Goal: Task Accomplishment & Management: Use online tool/utility

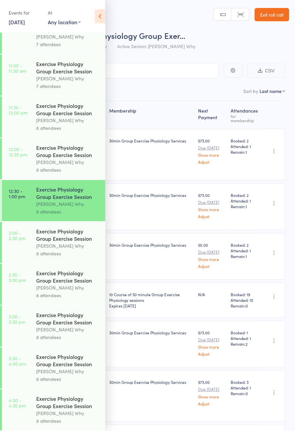
click at [40, 233] on div "Exercise Physiology Group Exercise Session" at bounding box center [67, 234] width 63 height 15
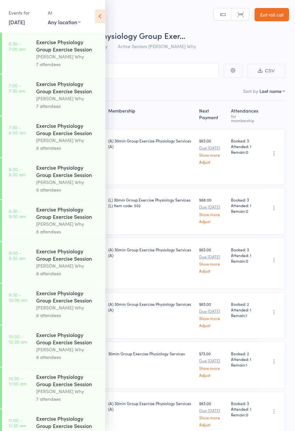
click at [99, 17] on icon at bounding box center [100, 16] width 10 height 14
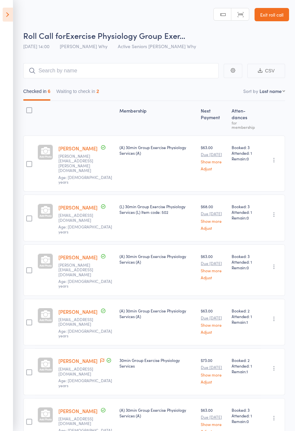
click at [92, 100] on button "Waiting to check in 2" at bounding box center [77, 92] width 43 height 15
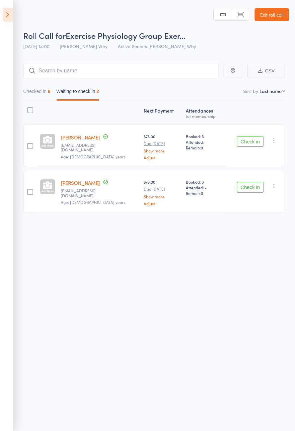
click at [252, 184] on button "Check in" at bounding box center [250, 187] width 27 height 11
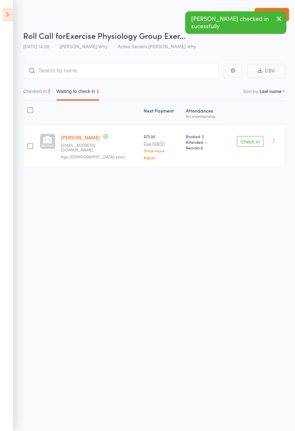
click at [84, 139] on link "Phil Hosking" at bounding box center [80, 137] width 39 height 7
click at [251, 190] on div "Next Payment Atten­dances for membership Phil Hosking pwhosking7@gmail.com Age:…" at bounding box center [154, 149] width 262 height 96
click at [246, 143] on button "Check in" at bounding box center [250, 141] width 27 height 11
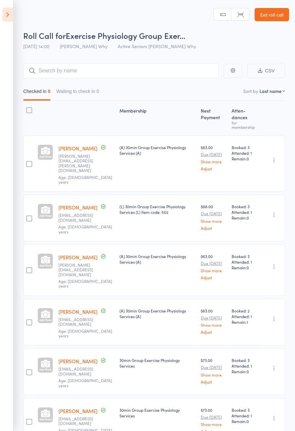
click at [18, 19] on header "Roll Call for Exercise Physiology Group Exer… 11 Aug 14:00 Dee Why Active Senio…" at bounding box center [147, 26] width 295 height 53
click at [10, 20] on icon at bounding box center [8, 15] width 10 height 14
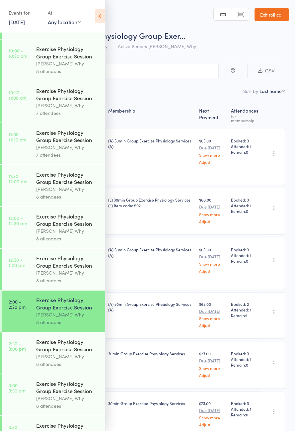
scroll to position [288, 0]
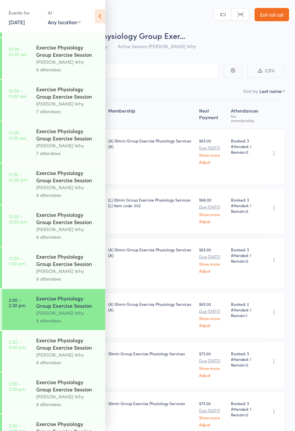
click at [71, 359] on div "[PERSON_NAME] Why" at bounding box center [67, 355] width 63 height 8
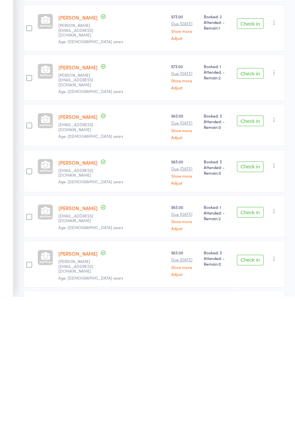
scroll to position [42, 0]
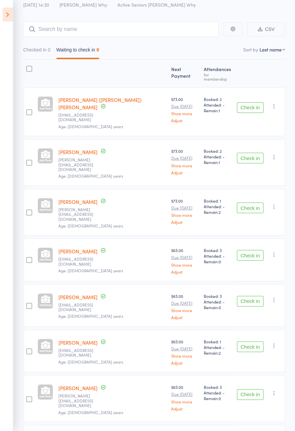
click at [255, 203] on button "Check in" at bounding box center [250, 208] width 27 height 11
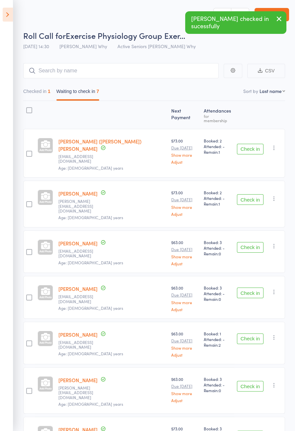
click at [256, 194] on button "Check in" at bounding box center [250, 199] width 27 height 11
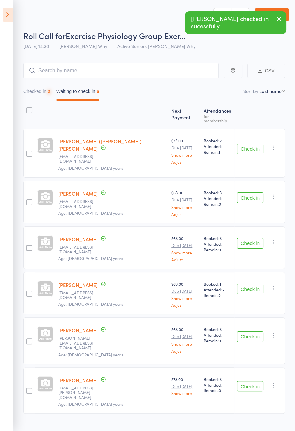
click at [261, 238] on button "Check in" at bounding box center [250, 243] width 27 height 11
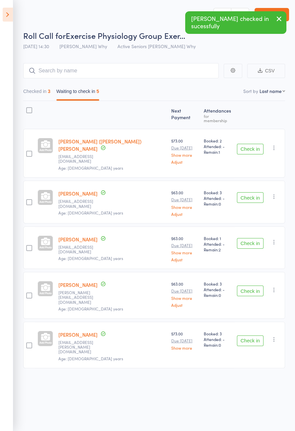
click at [250, 286] on button "Check in" at bounding box center [250, 291] width 27 height 11
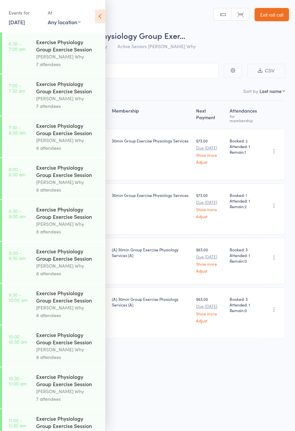
click at [100, 13] on icon at bounding box center [100, 16] width 10 height 14
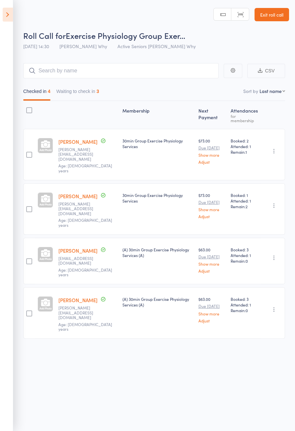
click at [87, 94] on button "Waiting to check in 3" at bounding box center [77, 92] width 43 height 15
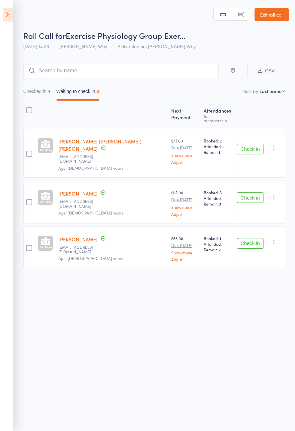
click at [257, 238] on button "Check in" at bounding box center [250, 243] width 27 height 11
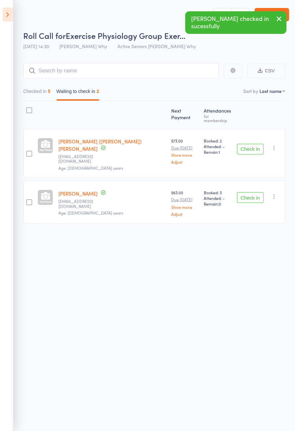
click at [253, 192] on button "Check in" at bounding box center [250, 197] width 27 height 11
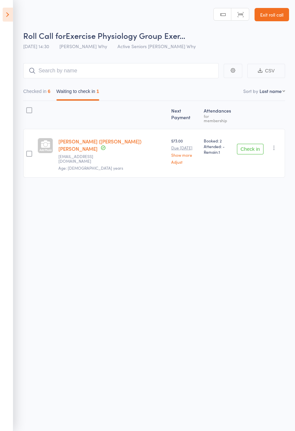
click at [256, 144] on button "Check in" at bounding box center [250, 149] width 27 height 11
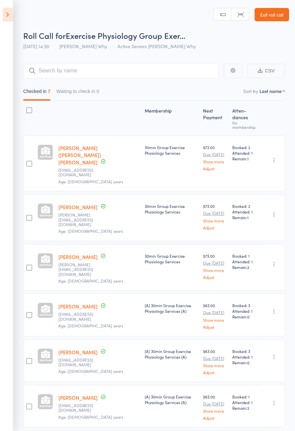
scroll to position [7, 0]
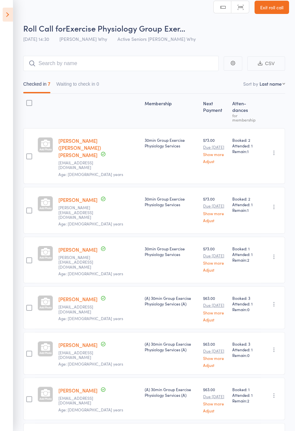
click at [6, 15] on icon at bounding box center [8, 15] width 10 height 14
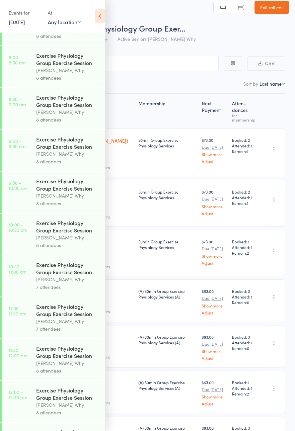
scroll to position [347, 0]
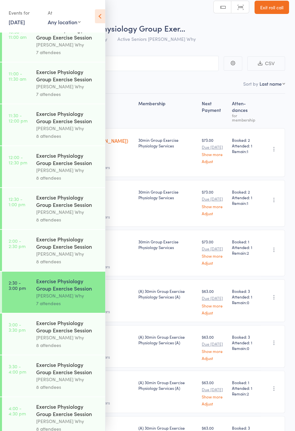
click at [75, 334] on div "Exercise Physiology Group Exercise Session" at bounding box center [67, 326] width 63 height 15
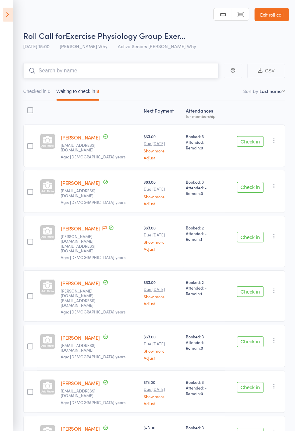
scroll to position [46, 0]
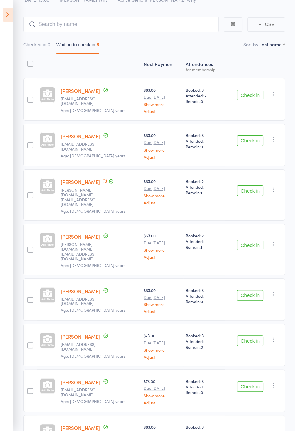
click at [103, 180] on icon at bounding box center [105, 181] width 4 height 5
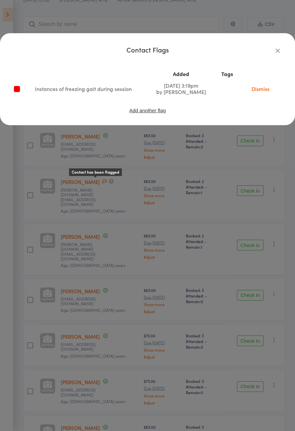
click at [275, 54] on icon "button" at bounding box center [277, 50] width 7 height 7
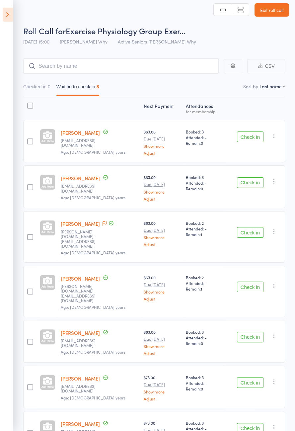
scroll to position [0, 0]
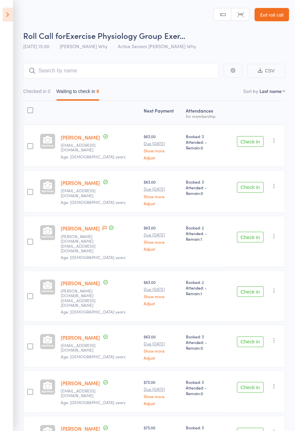
click at [247, 143] on button "Check in" at bounding box center [250, 141] width 27 height 11
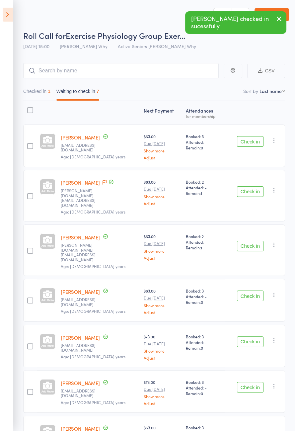
click at [248, 142] on button "Check in" at bounding box center [250, 141] width 27 height 11
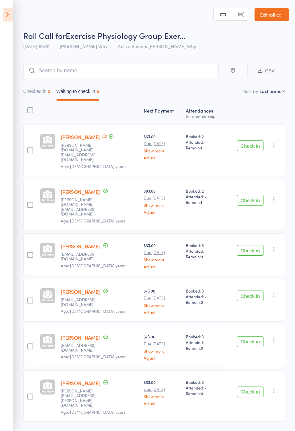
click at [103, 138] on icon at bounding box center [105, 136] width 4 height 5
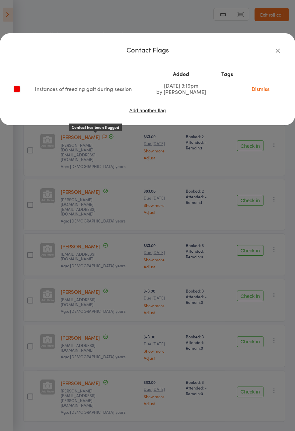
click at [26, 317] on div "Contact Flags Added Tags Instances of freezing gait during session [DATE] 3:19p…" at bounding box center [147, 215] width 295 height 431
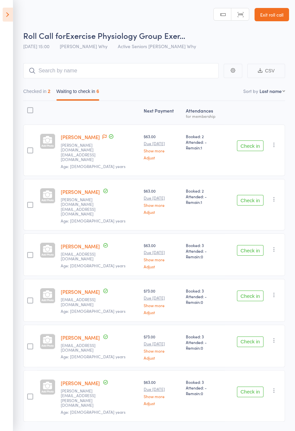
click at [103, 139] on span at bounding box center [105, 137] width 4 height 7
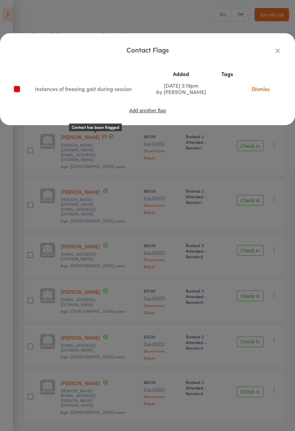
click at [81, 173] on div "Contact Flags Added Tags Instances of freezing gait during session [DATE] 3:19p…" at bounding box center [147, 215] width 295 height 431
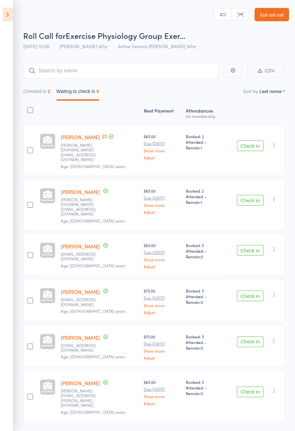
click at [246, 142] on button "Check in" at bounding box center [250, 145] width 27 height 11
click at [252, 141] on button "Check in" at bounding box center [250, 145] width 27 height 11
click at [252, 195] on button "Check in" at bounding box center [250, 200] width 27 height 11
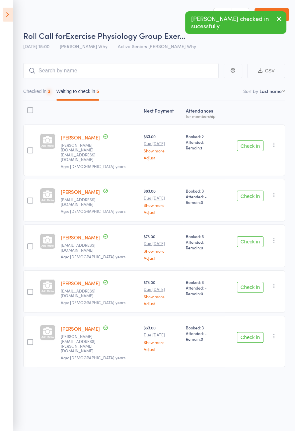
click at [255, 140] on button "Check in" at bounding box center [250, 145] width 27 height 11
click at [253, 132] on div "Check in Check in Send message Add Note Add Task Add Flag Remove [PERSON_NAME] …" at bounding box center [255, 150] width 60 height 51
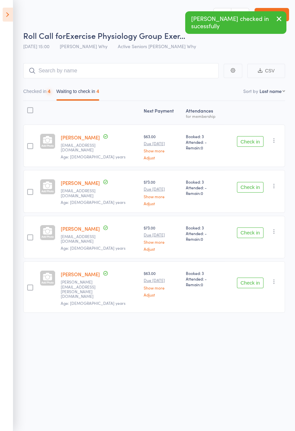
click at [256, 136] on button "Check in" at bounding box center [250, 141] width 27 height 11
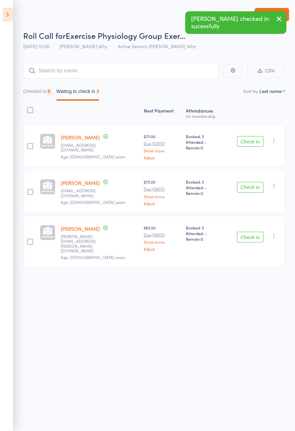
click at [250, 139] on button "Check in" at bounding box center [250, 141] width 27 height 11
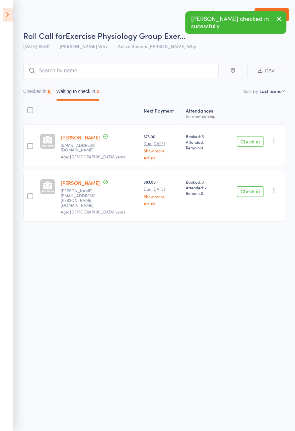
click at [250, 140] on button "Check in" at bounding box center [250, 141] width 27 height 11
click at [251, 141] on button "Check in" at bounding box center [250, 141] width 27 height 11
click at [252, 141] on button "Check in" at bounding box center [250, 141] width 27 height 11
click at [251, 186] on button "Check in" at bounding box center [250, 191] width 27 height 11
click at [250, 186] on button "Check in" at bounding box center [250, 191] width 27 height 11
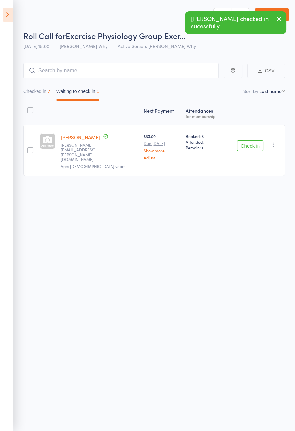
click at [252, 142] on button "Check in" at bounding box center [250, 145] width 27 height 11
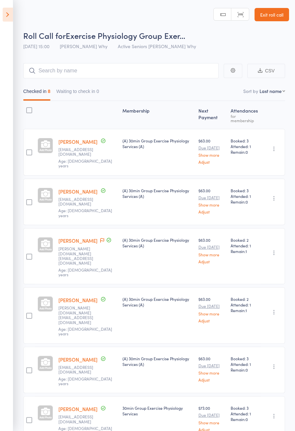
click at [4, 16] on icon at bounding box center [8, 15] width 10 height 14
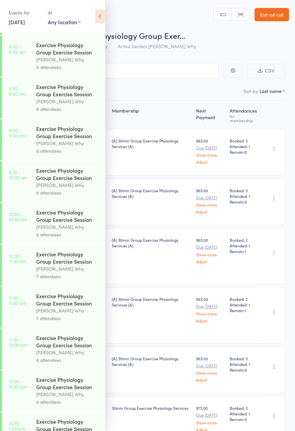
scroll to position [381, 0]
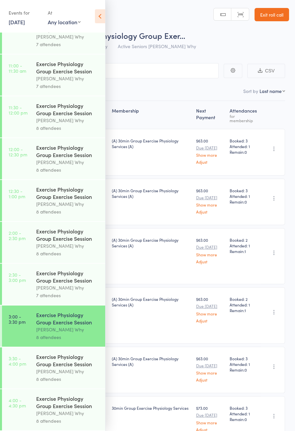
click at [32, 370] on link "3:30 - 4:00 pm Exercise Physiology Group Exercise Session [PERSON_NAME] Why 8 a…" at bounding box center [53, 367] width 103 height 41
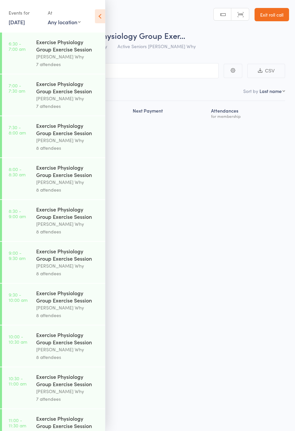
click at [98, 20] on icon at bounding box center [100, 16] width 10 height 14
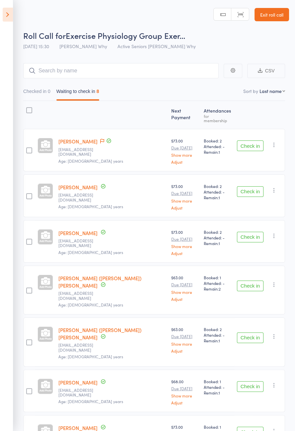
click at [29, 317] on div at bounding box center [29, 341] width 12 height 49
click at [100, 139] on icon at bounding box center [102, 141] width 4 height 5
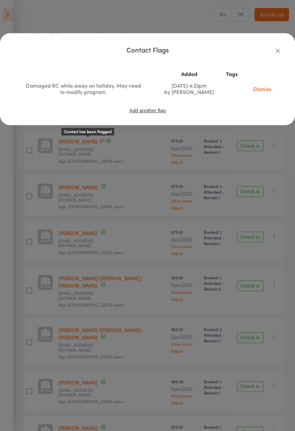
click at [75, 281] on div "Contact Flags Added Tags Damaged RC while away on holiday. May need to modify p…" at bounding box center [147, 215] width 295 height 431
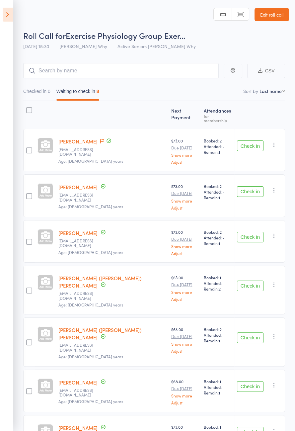
click at [7, 17] on icon at bounding box center [8, 15] width 10 height 14
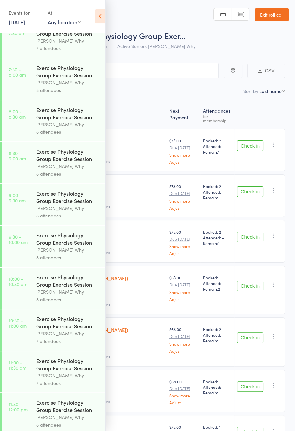
scroll to position [381, 0]
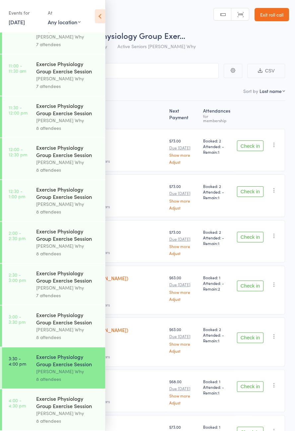
click at [101, 10] on icon at bounding box center [100, 16] width 10 height 14
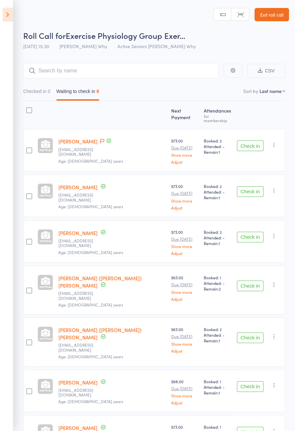
click at [248, 143] on button "Check in" at bounding box center [250, 145] width 27 height 11
click at [249, 143] on button "Check in" at bounding box center [250, 145] width 27 height 11
click at [251, 143] on button "Check in" at bounding box center [250, 145] width 27 height 11
click at [249, 153] on div "Check in Check in Send message Add Note Add Task Add Flag Remove [PERSON_NAME] …" at bounding box center [259, 150] width 51 height 43
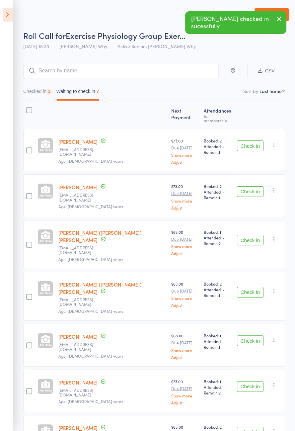
click at [246, 157] on div "Check in Check in Send message Add Note Add Task Add Flag Remove [PERSON_NAME] …" at bounding box center [259, 150] width 51 height 43
click at [245, 157] on div "Check in Check in Send message Add Note Add Task Add Flag Remove [PERSON_NAME] …" at bounding box center [259, 150] width 51 height 43
click at [244, 157] on div "Check in Check in Send message Add Note Add Task Add Flag Remove [PERSON_NAME] …" at bounding box center [259, 150] width 51 height 43
click at [247, 155] on div "Check in Check in Send message Add Note Add Task Add Flag Remove [PERSON_NAME] …" at bounding box center [259, 150] width 51 height 43
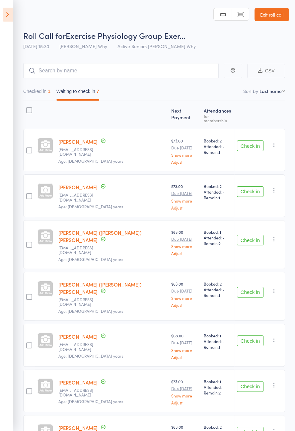
click at [258, 140] on button "Check in" at bounding box center [250, 145] width 27 height 11
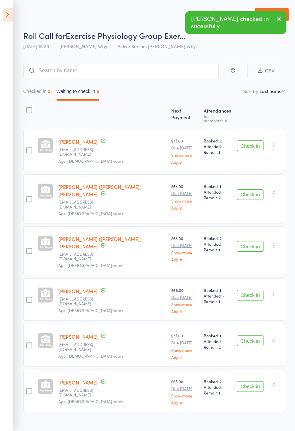
click at [252, 143] on button "Check in" at bounding box center [250, 145] width 27 height 11
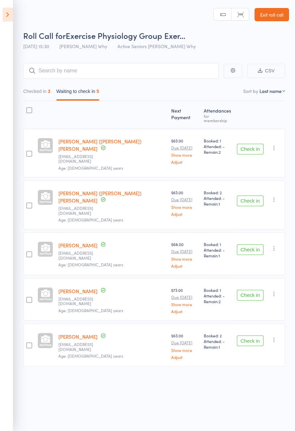
click at [248, 196] on button "Check in" at bounding box center [250, 201] width 27 height 11
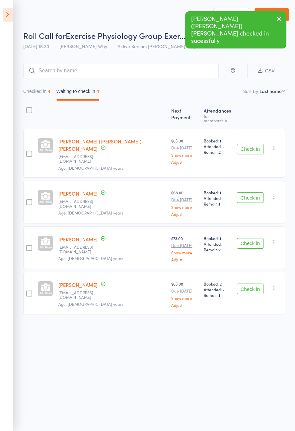
click at [249, 238] on button "Check in" at bounding box center [250, 243] width 27 height 11
click at [247, 238] on button "Check in" at bounding box center [250, 243] width 27 height 11
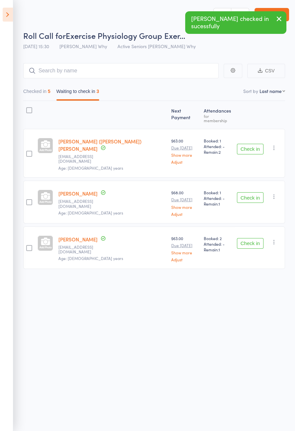
click at [250, 238] on button "Check in" at bounding box center [250, 243] width 27 height 11
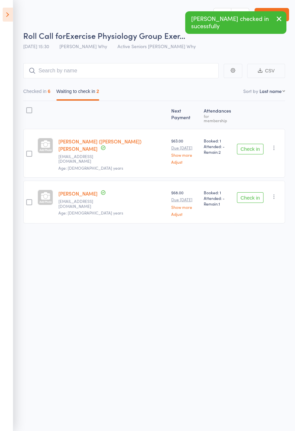
click at [5, 13] on icon at bounding box center [8, 15] width 10 height 14
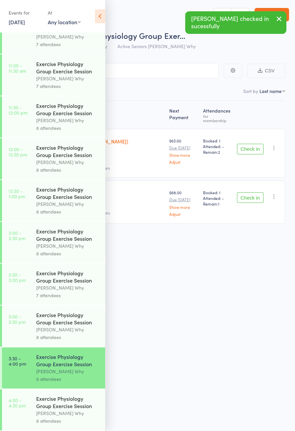
click at [102, 22] on icon at bounding box center [100, 16] width 10 height 14
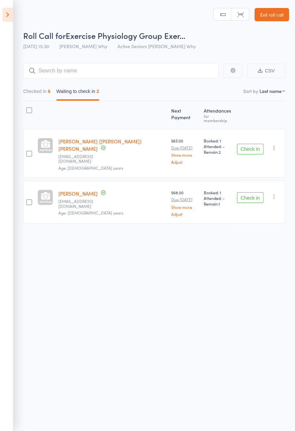
click at [258, 144] on button "Check in" at bounding box center [250, 149] width 27 height 11
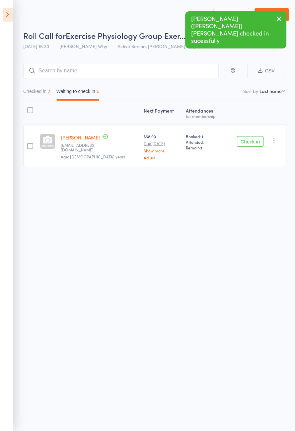
click at [7, 16] on icon at bounding box center [8, 15] width 10 height 14
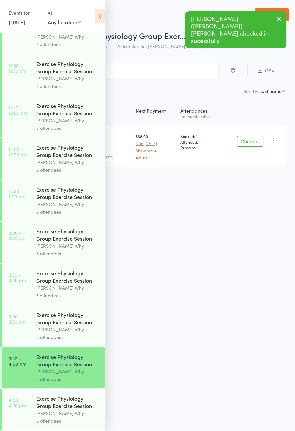
click at [100, 19] on icon at bounding box center [100, 16] width 10 height 14
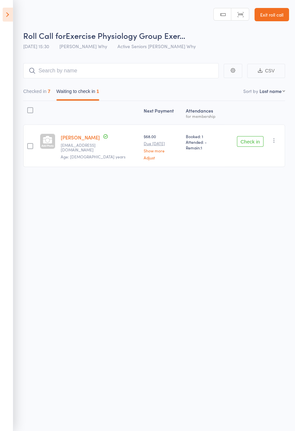
click at [32, 91] on button "Checked in 7" at bounding box center [36, 92] width 27 height 15
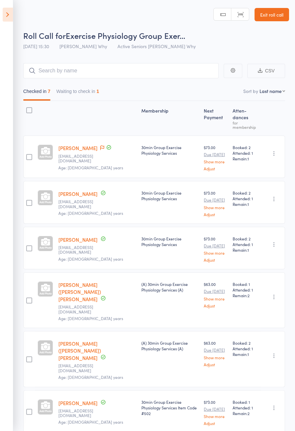
click at [72, 90] on button "Waiting to check in 1" at bounding box center [77, 92] width 43 height 15
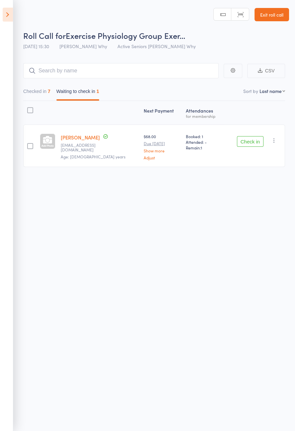
click at [247, 142] on button "Check in" at bounding box center [250, 141] width 27 height 11
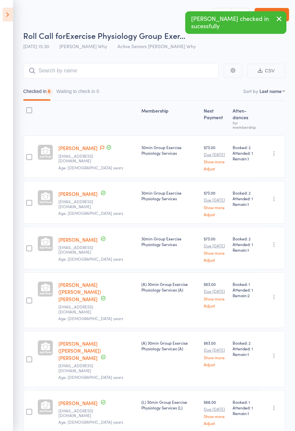
click at [5, 17] on icon at bounding box center [8, 15] width 10 height 14
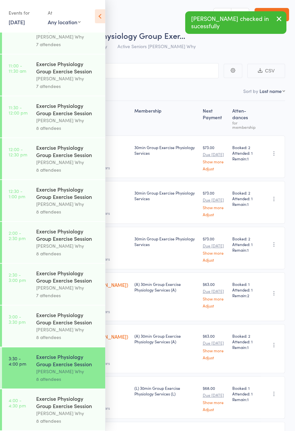
click at [70, 412] on div "[PERSON_NAME] Why" at bounding box center [67, 413] width 63 height 8
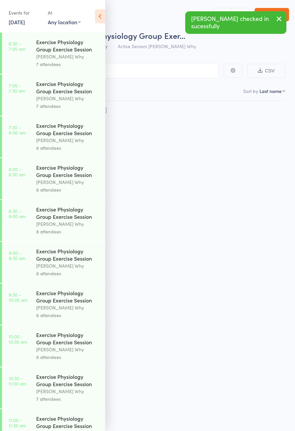
click at [99, 19] on icon at bounding box center [100, 16] width 10 height 14
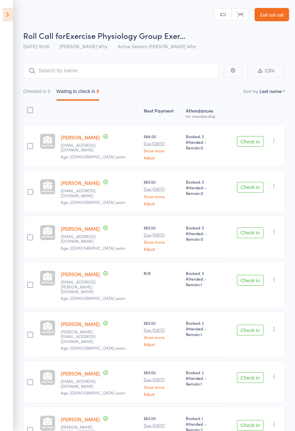
click at [258, 141] on button "Check in" at bounding box center [250, 141] width 27 height 11
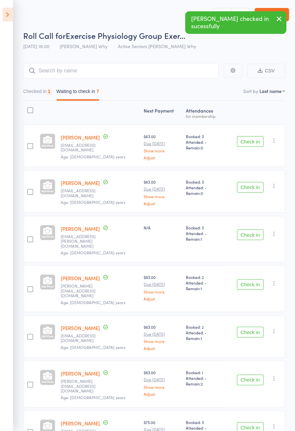
click at [35, 93] on button "Checked in 1" at bounding box center [36, 92] width 27 height 15
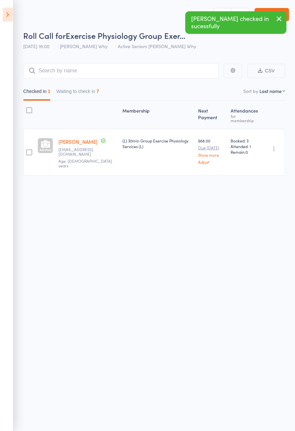
click at [278, 147] on button "button" at bounding box center [274, 149] width 8 height 8
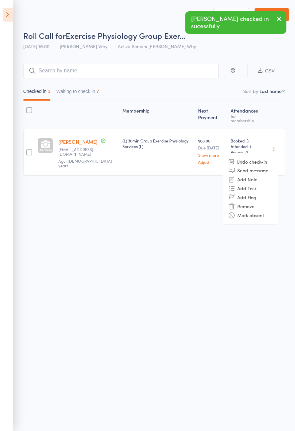
click at [261, 158] on li "Undo check-in" at bounding box center [250, 162] width 55 height 8
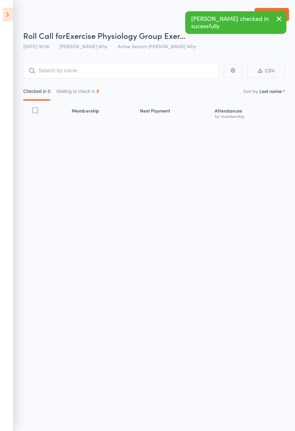
click at [67, 93] on button "Waiting to check in 8" at bounding box center [77, 92] width 43 height 15
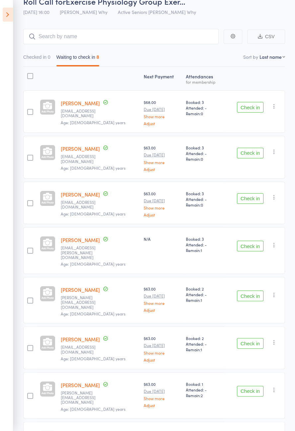
scroll to position [42, 0]
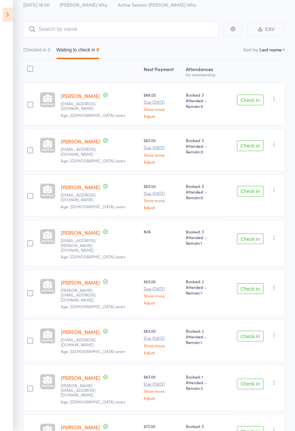
click at [249, 145] on button "Check in" at bounding box center [250, 145] width 27 height 11
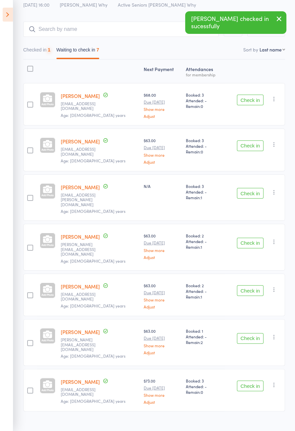
scroll to position [0, 0]
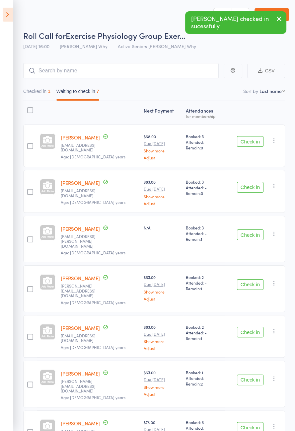
click at [252, 186] on button "Check in" at bounding box center [250, 187] width 27 height 11
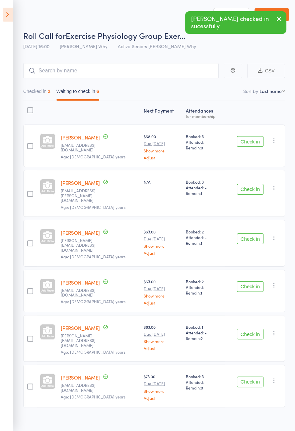
click at [248, 329] on button "Check in" at bounding box center [250, 334] width 27 height 11
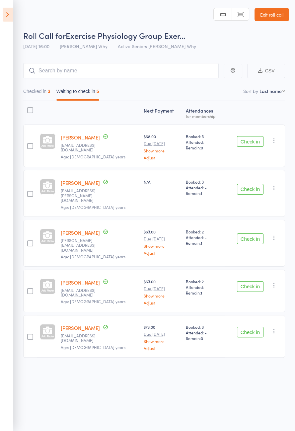
click at [257, 151] on div "Check in Check in Send message Add Note Add Task Add Flag Remove [PERSON_NAME] …" at bounding box center [255, 146] width 60 height 43
click at [246, 138] on button "Check in" at bounding box center [250, 141] width 27 height 11
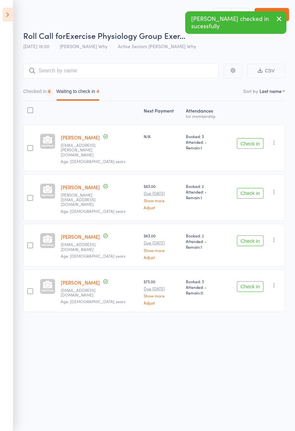
click at [242, 281] on button "Check in" at bounding box center [250, 286] width 27 height 11
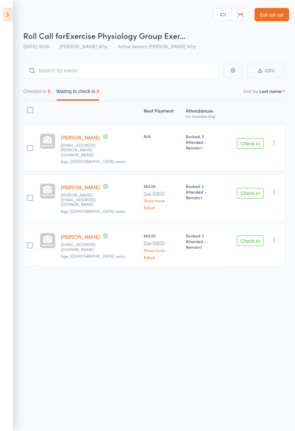
click at [242, 138] on button "Check in" at bounding box center [250, 143] width 27 height 11
click at [244, 128] on div "Check in Check in Send message Add Note Add Task Add Flag Remove [PERSON_NAME] …" at bounding box center [255, 148] width 60 height 47
click at [245, 125] on div "Check in Check in Send message Add Note Add Task Add Flag Remove [PERSON_NAME] …" at bounding box center [255, 148] width 60 height 47
click at [242, 174] on div "Check in Check in Send message Add Note Add Task Add Flag Remove [PERSON_NAME] …" at bounding box center [255, 197] width 60 height 47
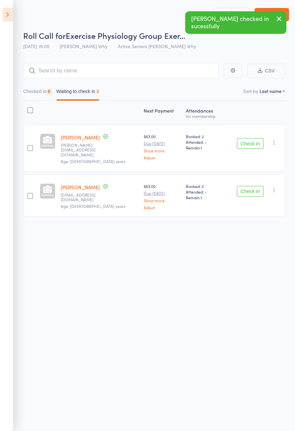
click at [243, 124] on div "Next Payment Atten­dances for membership [PERSON_NAME] [PERSON_NAME][EMAIL_ADDR…" at bounding box center [154, 160] width 262 height 119
click at [245, 125] on div "Check in Check in Send message Add Note Add Task Add Flag Remove [PERSON_NAME] …" at bounding box center [255, 148] width 60 height 47
click at [254, 126] on div "Check in Check in Send message Add Note Add Task Add Flag Remove [PERSON_NAME] …" at bounding box center [255, 148] width 60 height 47
click at [247, 138] on button "Check in" at bounding box center [250, 143] width 27 height 11
click at [247, 139] on button "Check in" at bounding box center [250, 143] width 27 height 11
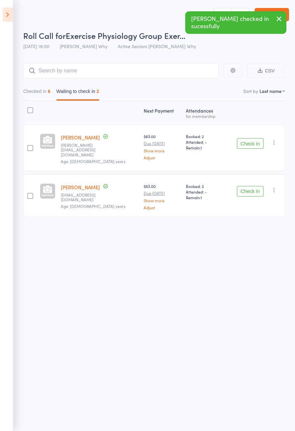
click at [246, 139] on button "Check in" at bounding box center [250, 143] width 27 height 11
click at [246, 186] on button "Check in" at bounding box center [250, 191] width 27 height 11
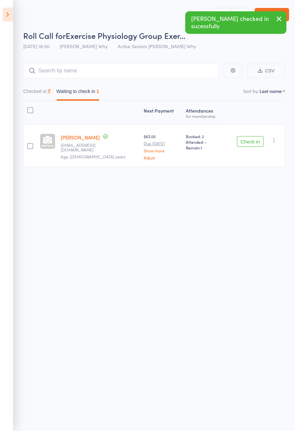
click at [247, 139] on button "Check in" at bounding box center [250, 141] width 27 height 11
click at [247, 138] on button "Check in" at bounding box center [250, 141] width 27 height 11
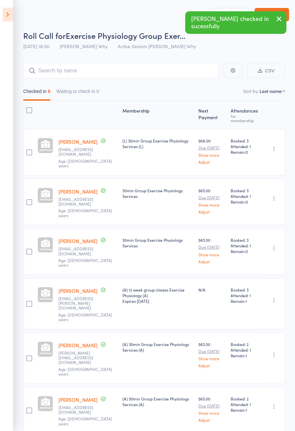
click at [10, 20] on icon at bounding box center [8, 15] width 10 height 14
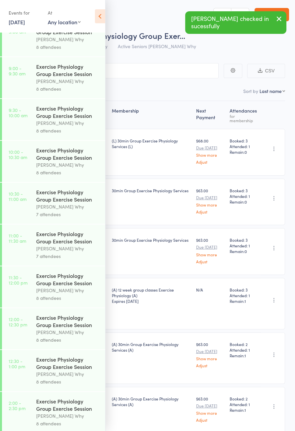
scroll to position [381, 0]
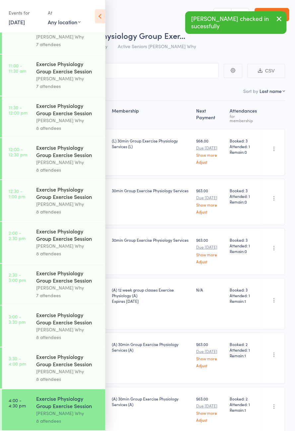
click at [104, 15] on icon at bounding box center [100, 16] width 10 height 14
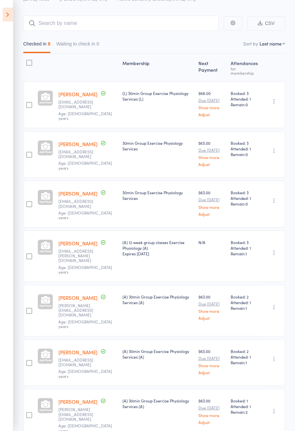
scroll to position [0, 0]
